Goal: Task Accomplishment & Management: Manage account settings

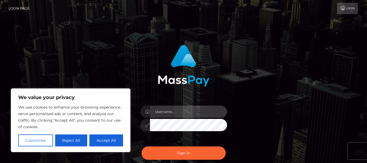
click at [171, 111] on input "text" at bounding box center [188, 111] width 77 height 12
type input "ntombimlotywa33@yahoo.com"
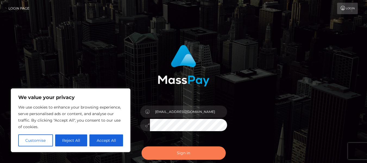
click at [169, 155] on button "Sign in" at bounding box center [183, 152] width 84 height 13
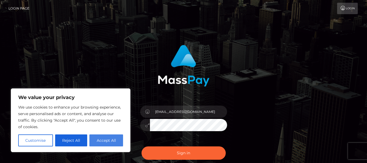
click at [103, 138] on button "Accept All" at bounding box center [106, 140] width 34 height 12
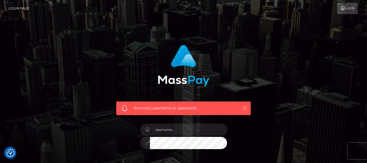
click at [245, 108] on icon "button" at bounding box center [244, 107] width 5 height 5
